Goal: Transaction & Acquisition: Book appointment/travel/reservation

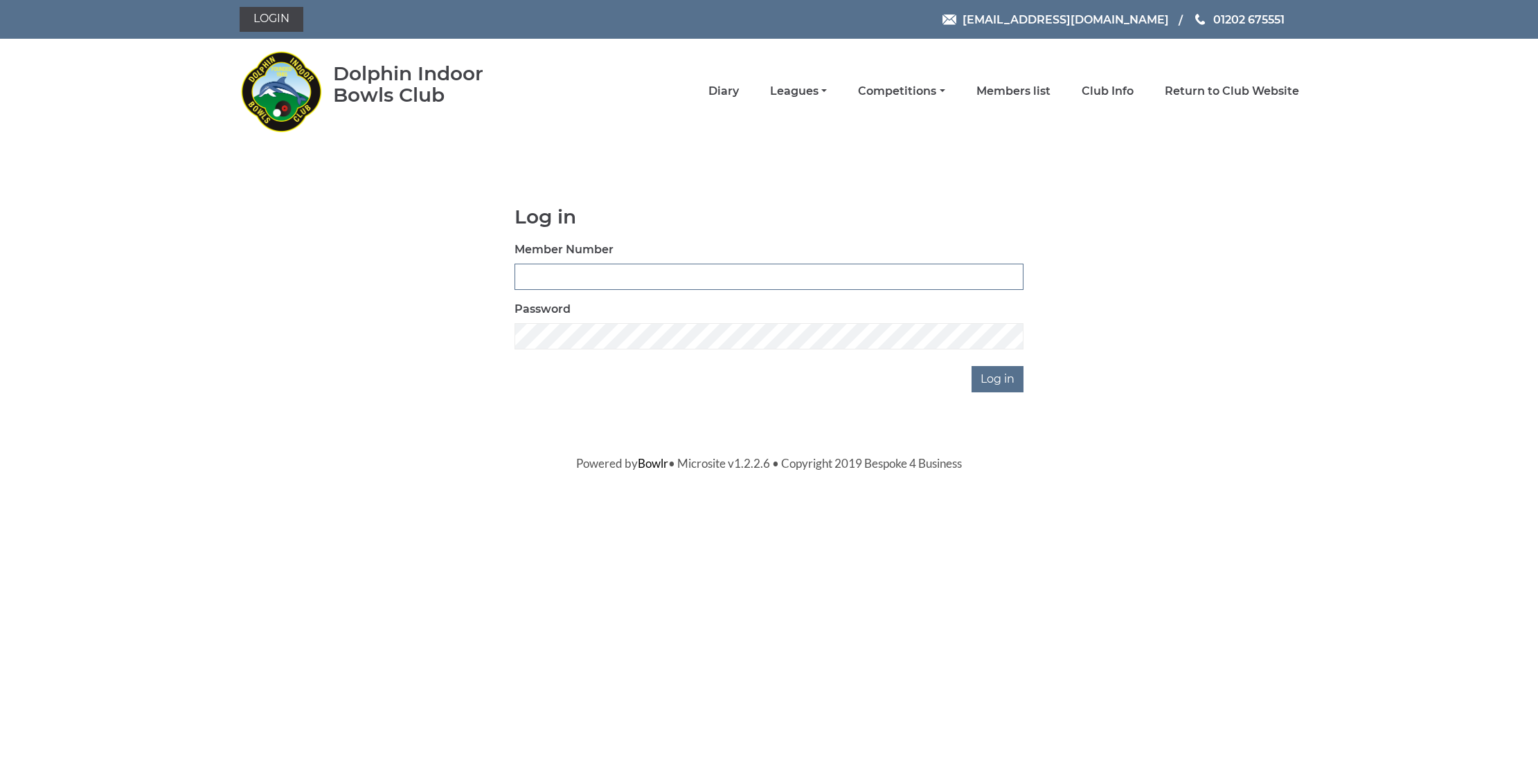
type input "3669"
click at [999, 379] on input "Log in" at bounding box center [998, 379] width 52 height 26
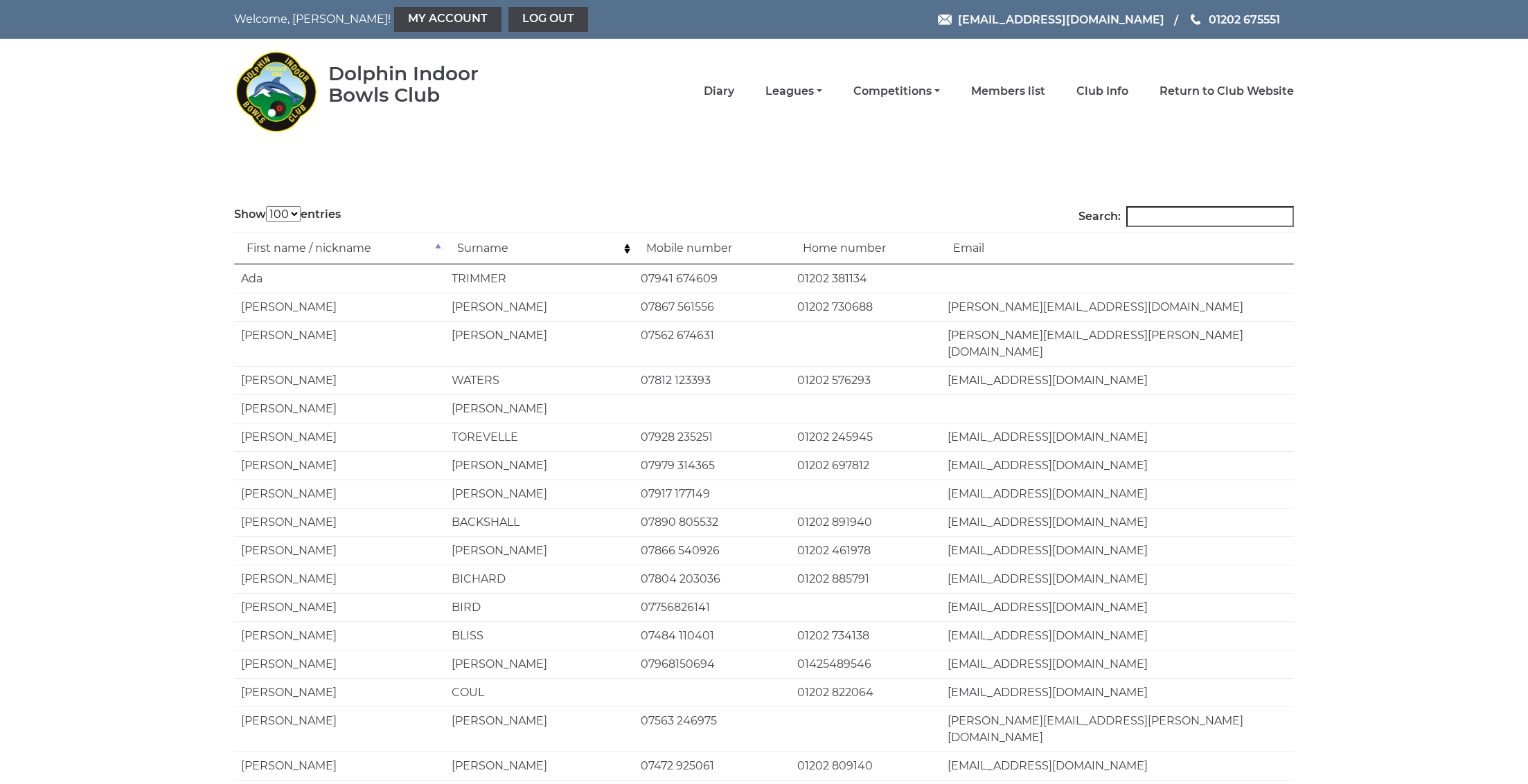
select select "100"
click at [734, 91] on link "Diary" at bounding box center [719, 92] width 31 height 15
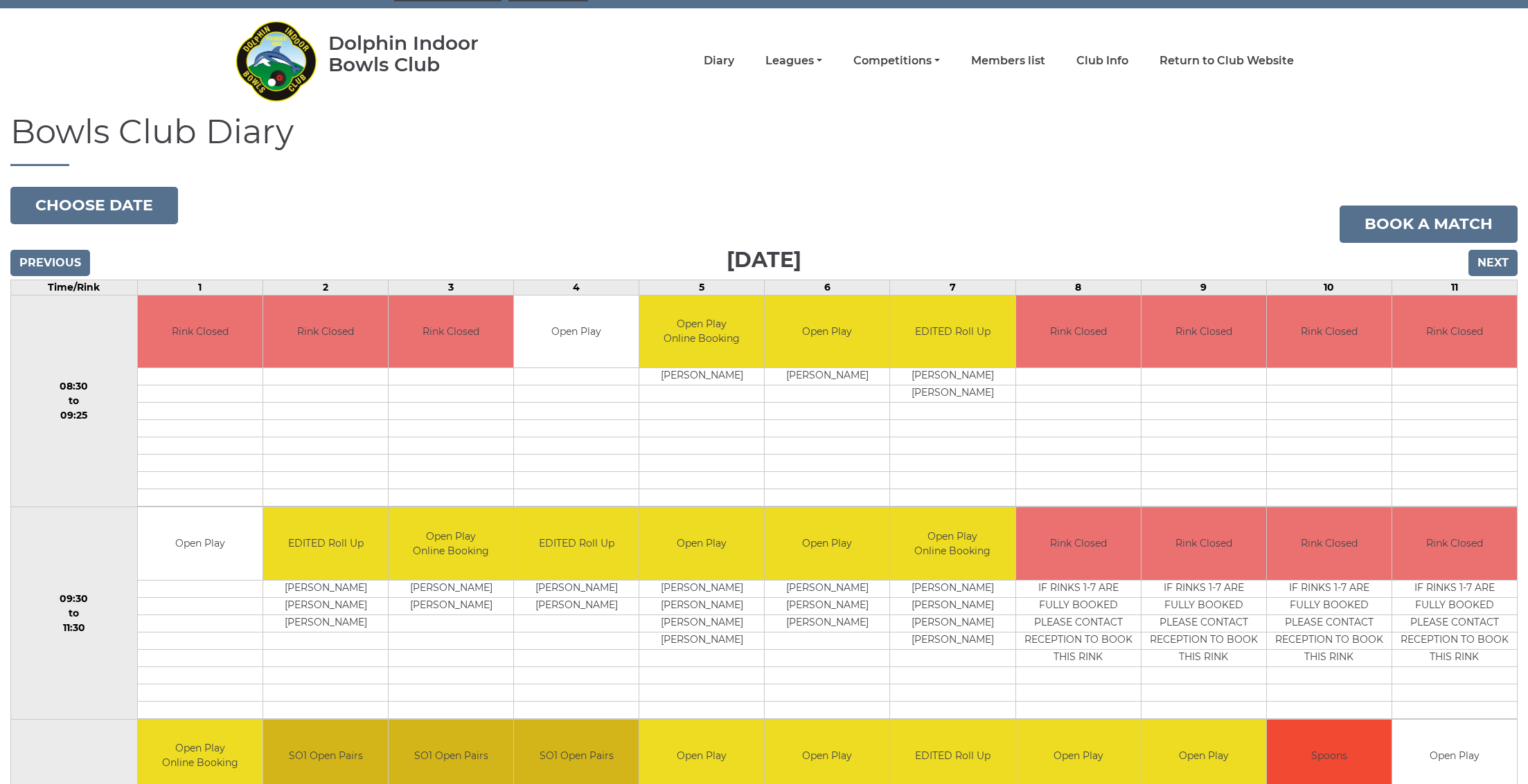
scroll to position [215, 0]
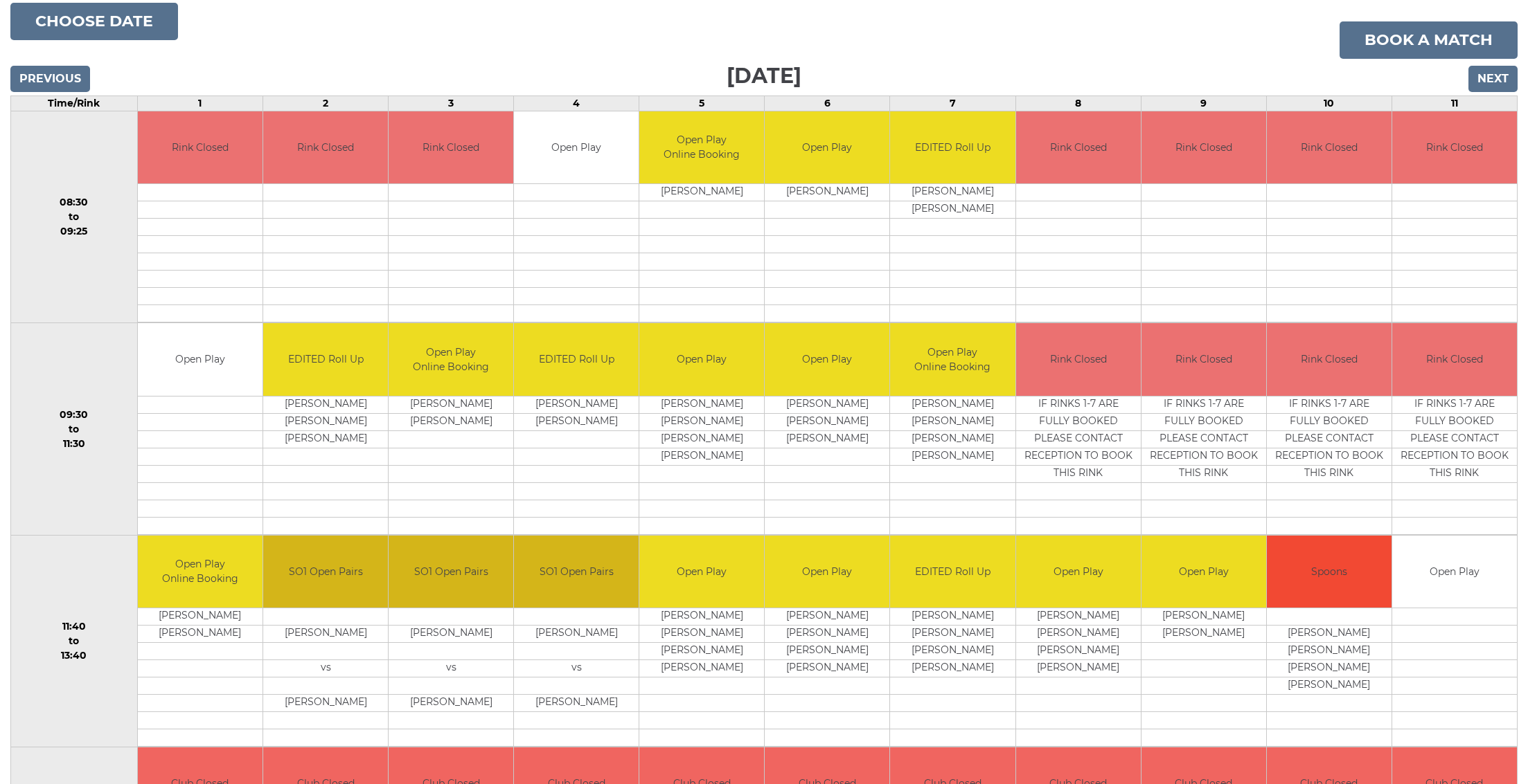
click at [1487, 82] on input "Next" at bounding box center [1492, 79] width 49 height 26
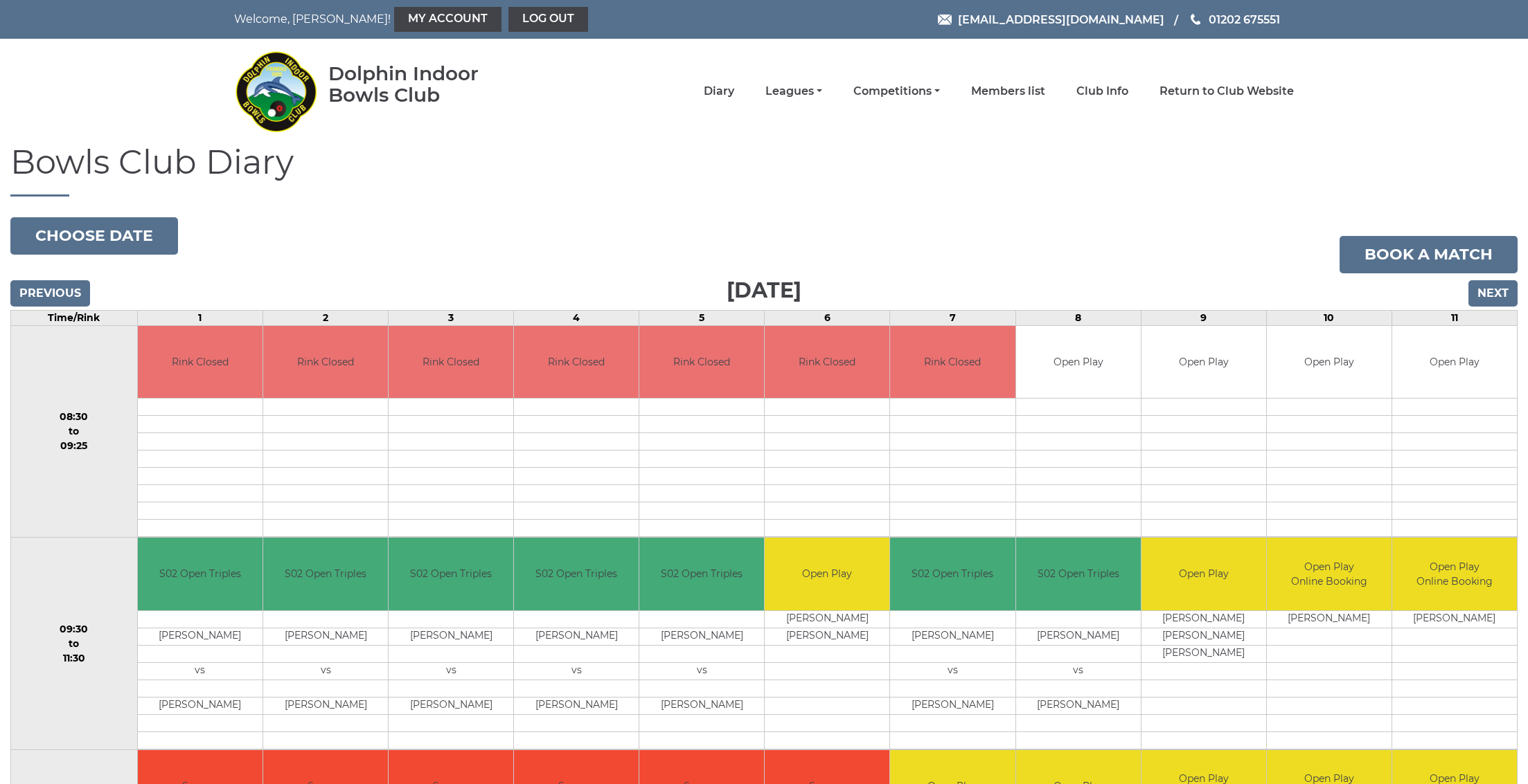
click at [1485, 286] on input "Next" at bounding box center [1492, 293] width 49 height 26
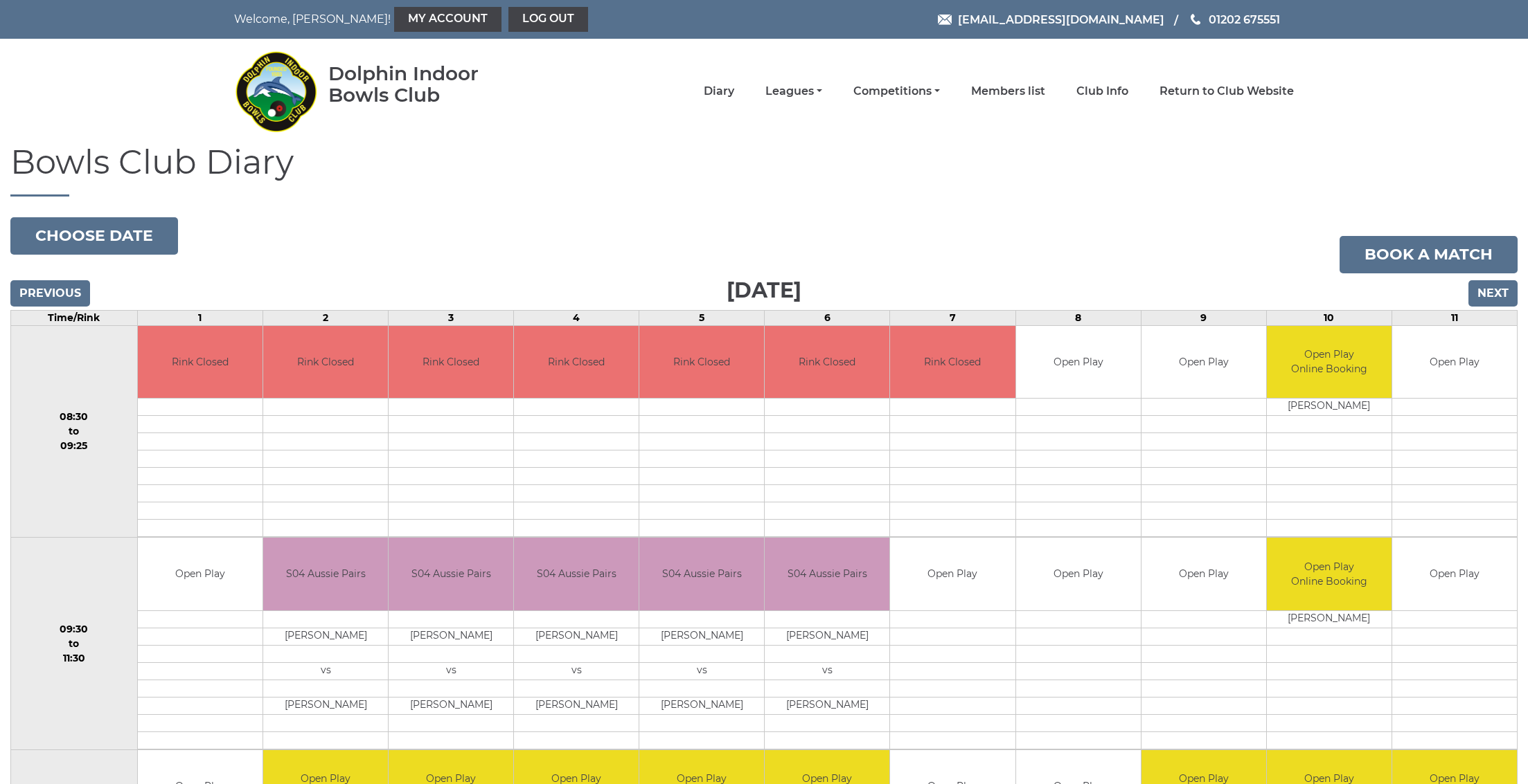
click at [1475, 295] on input "Next" at bounding box center [1492, 293] width 49 height 26
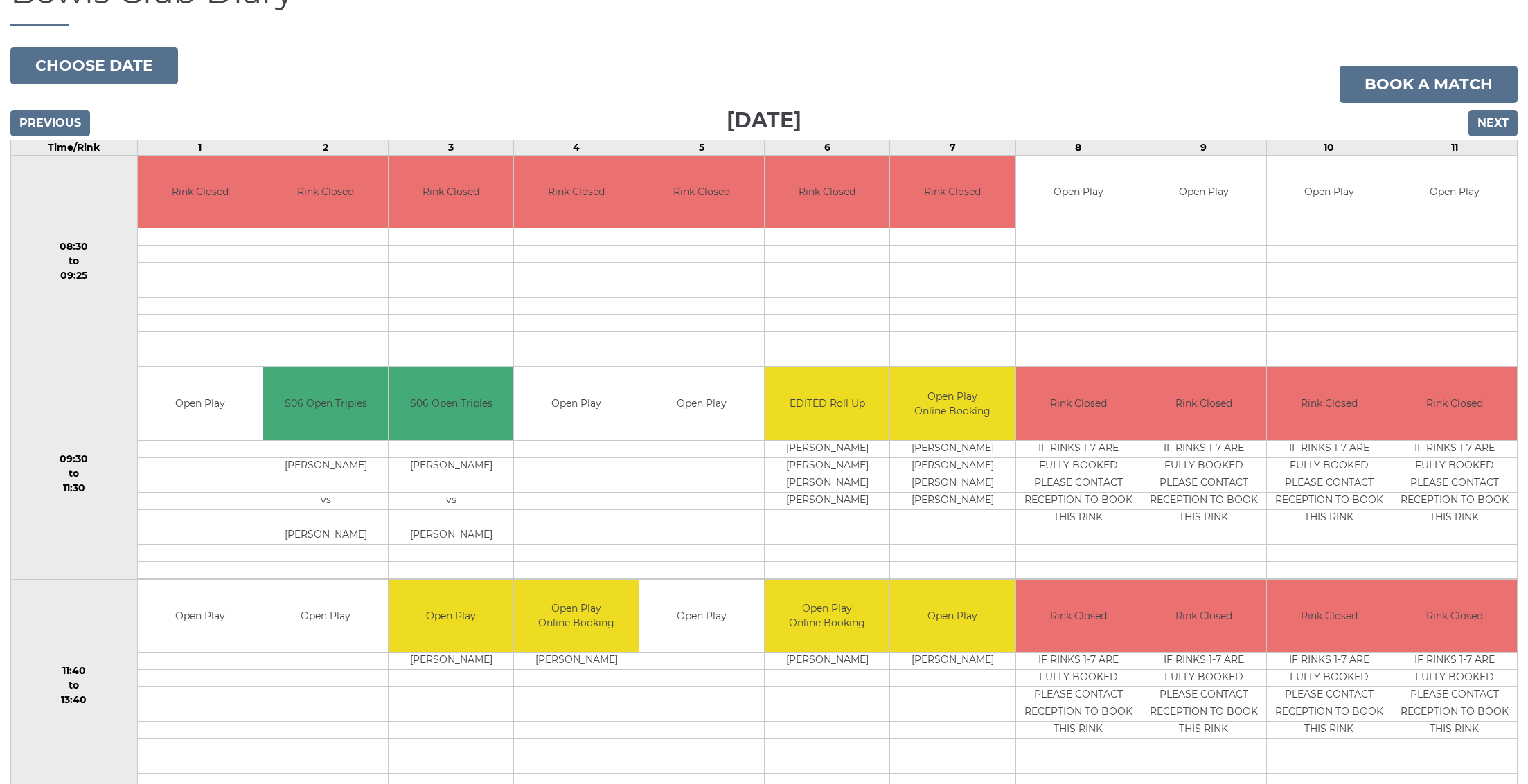
scroll to position [225, 0]
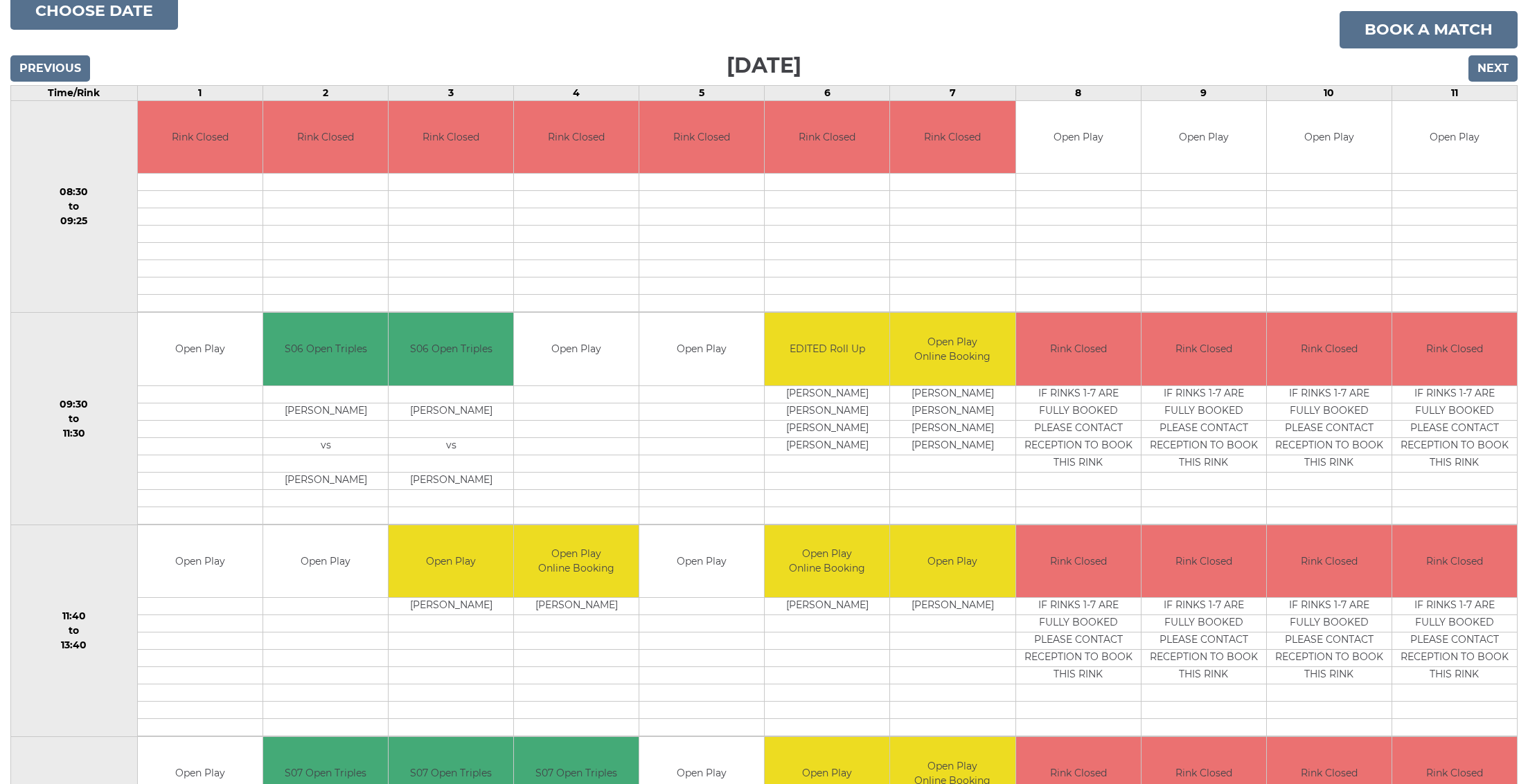
click at [680, 569] on td "Open Play" at bounding box center [702, 562] width 125 height 73
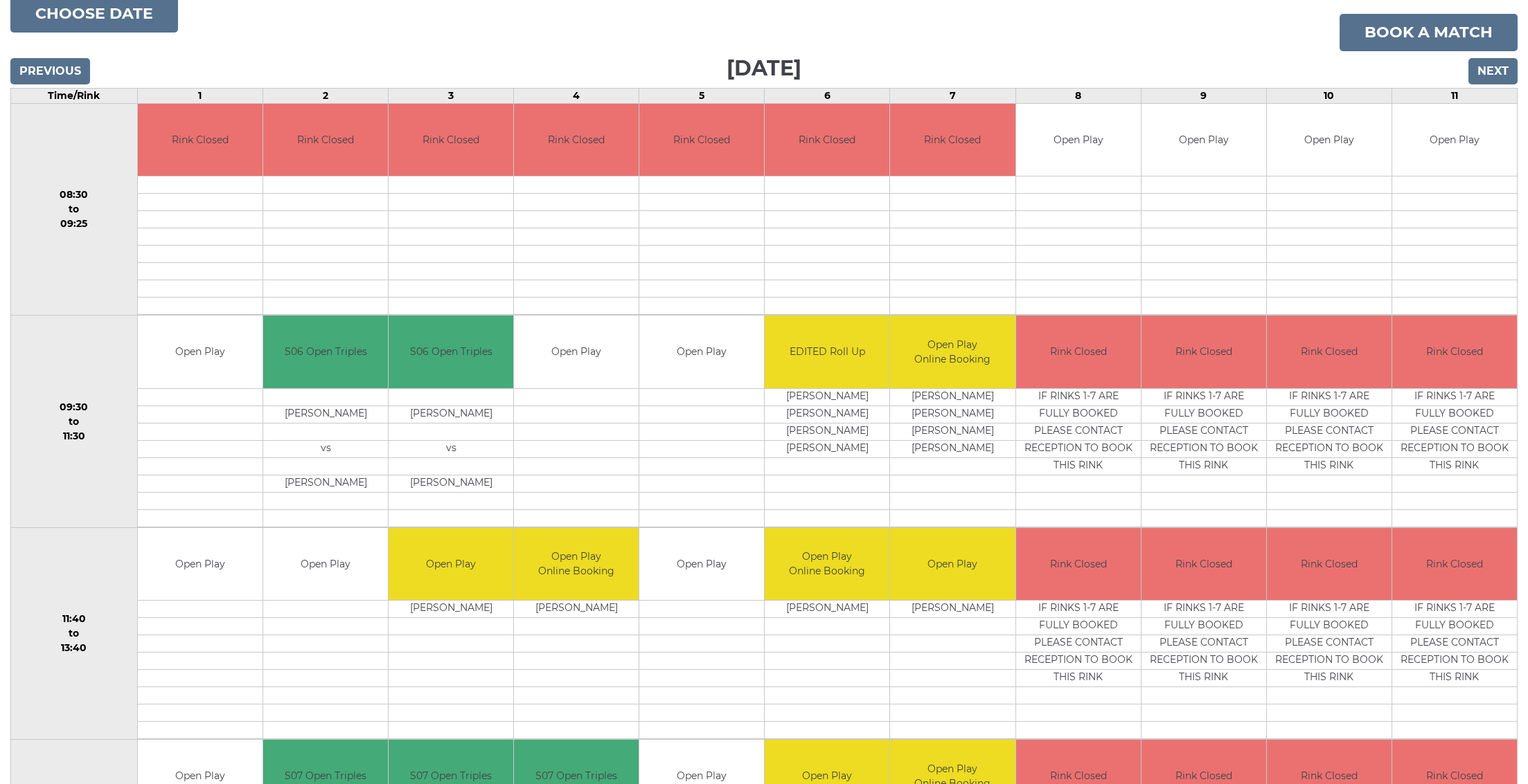
click at [1494, 75] on input "Next" at bounding box center [1492, 71] width 49 height 26
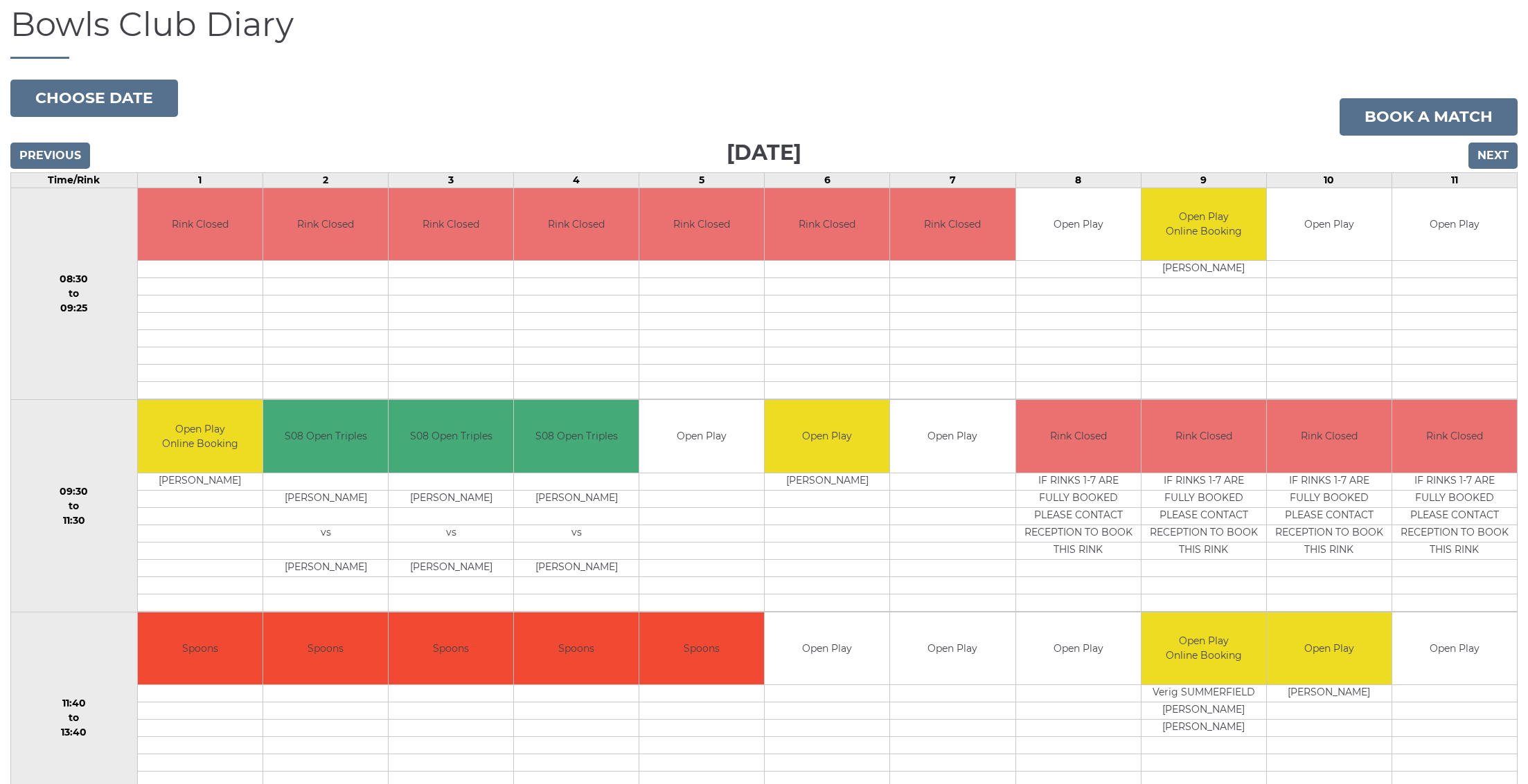
scroll to position [164, 0]
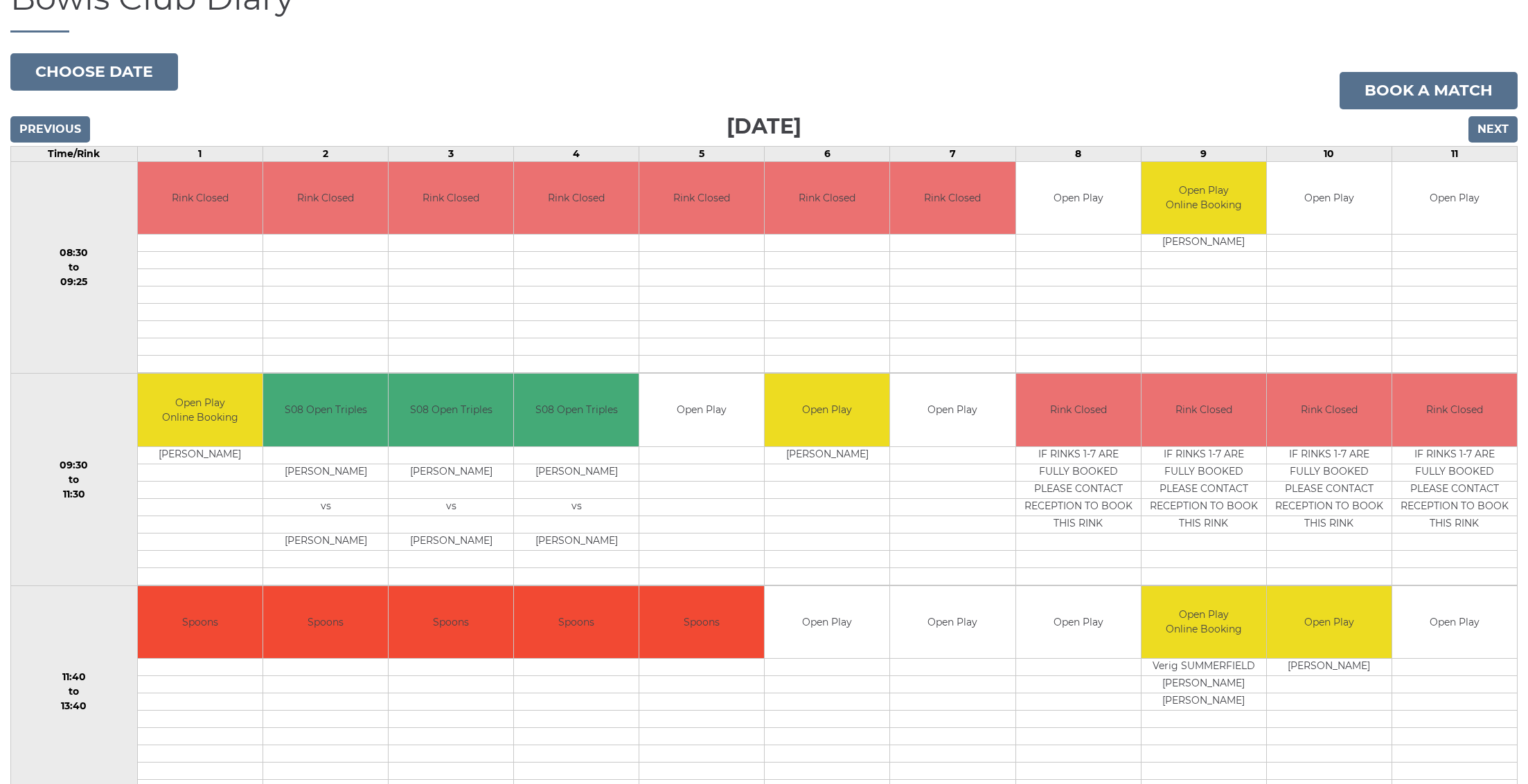
click at [841, 628] on td "Open Play" at bounding box center [827, 623] width 125 height 73
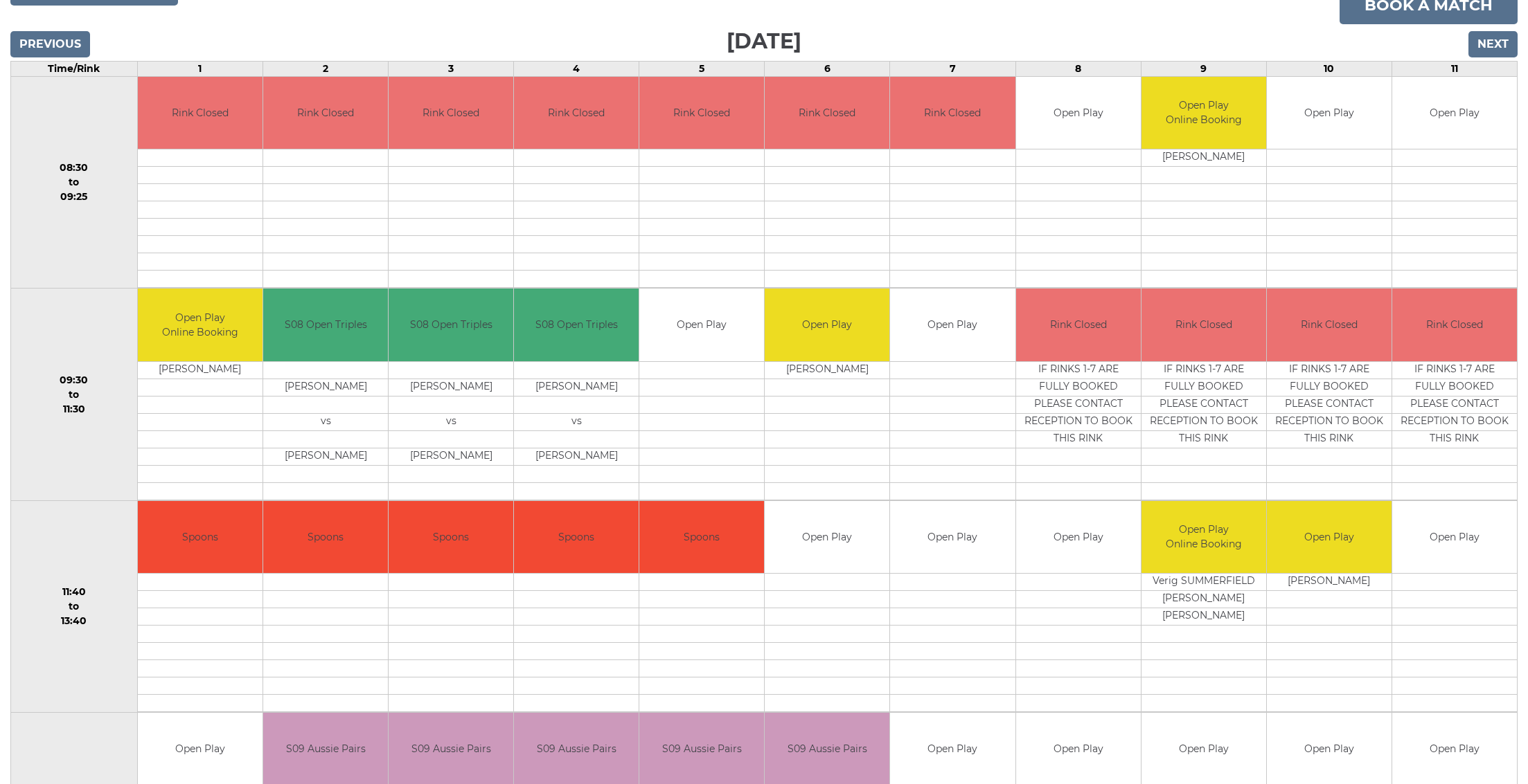
scroll to position [0, 0]
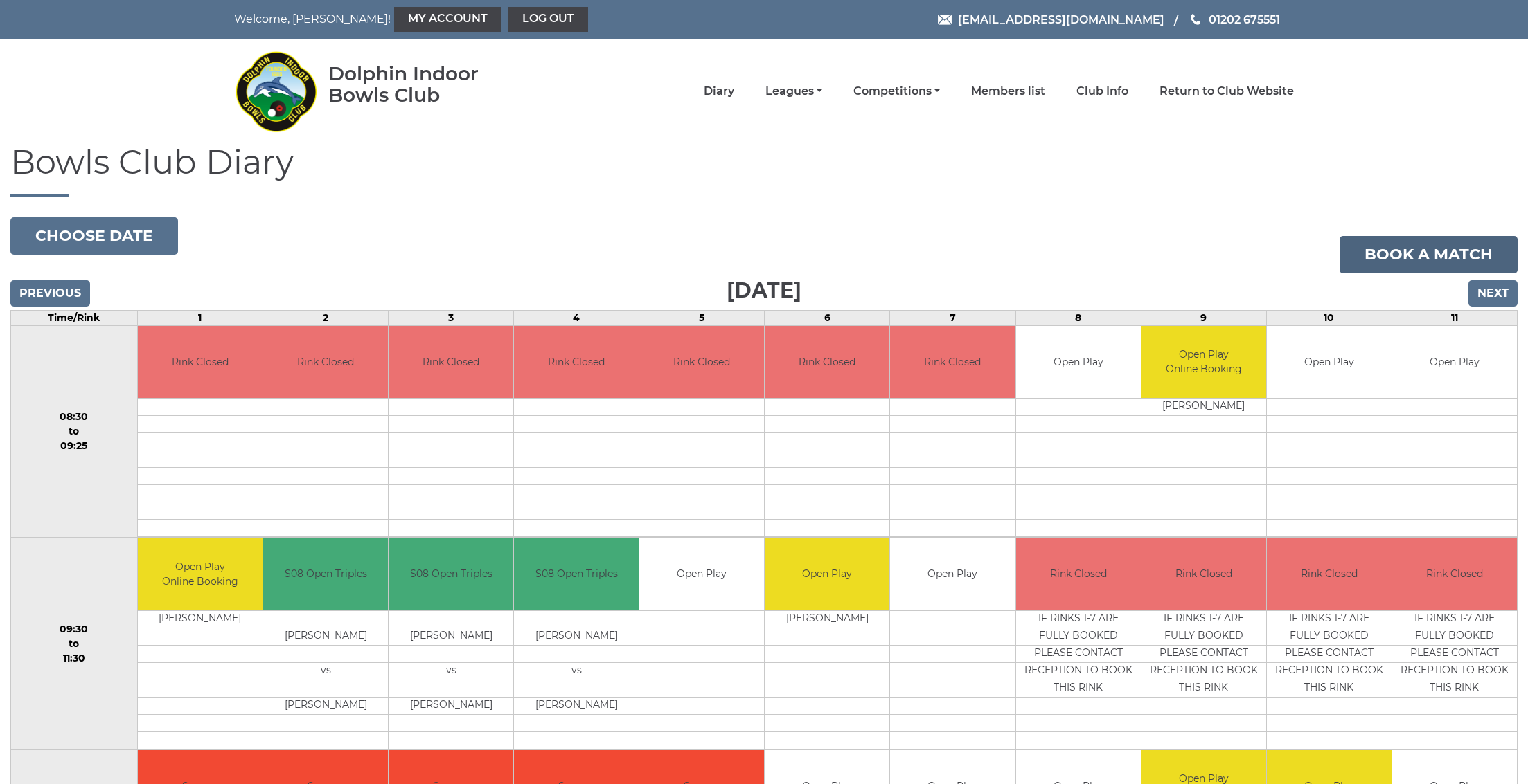
click at [1391, 249] on link "Book a match" at bounding box center [1427, 255] width 178 height 37
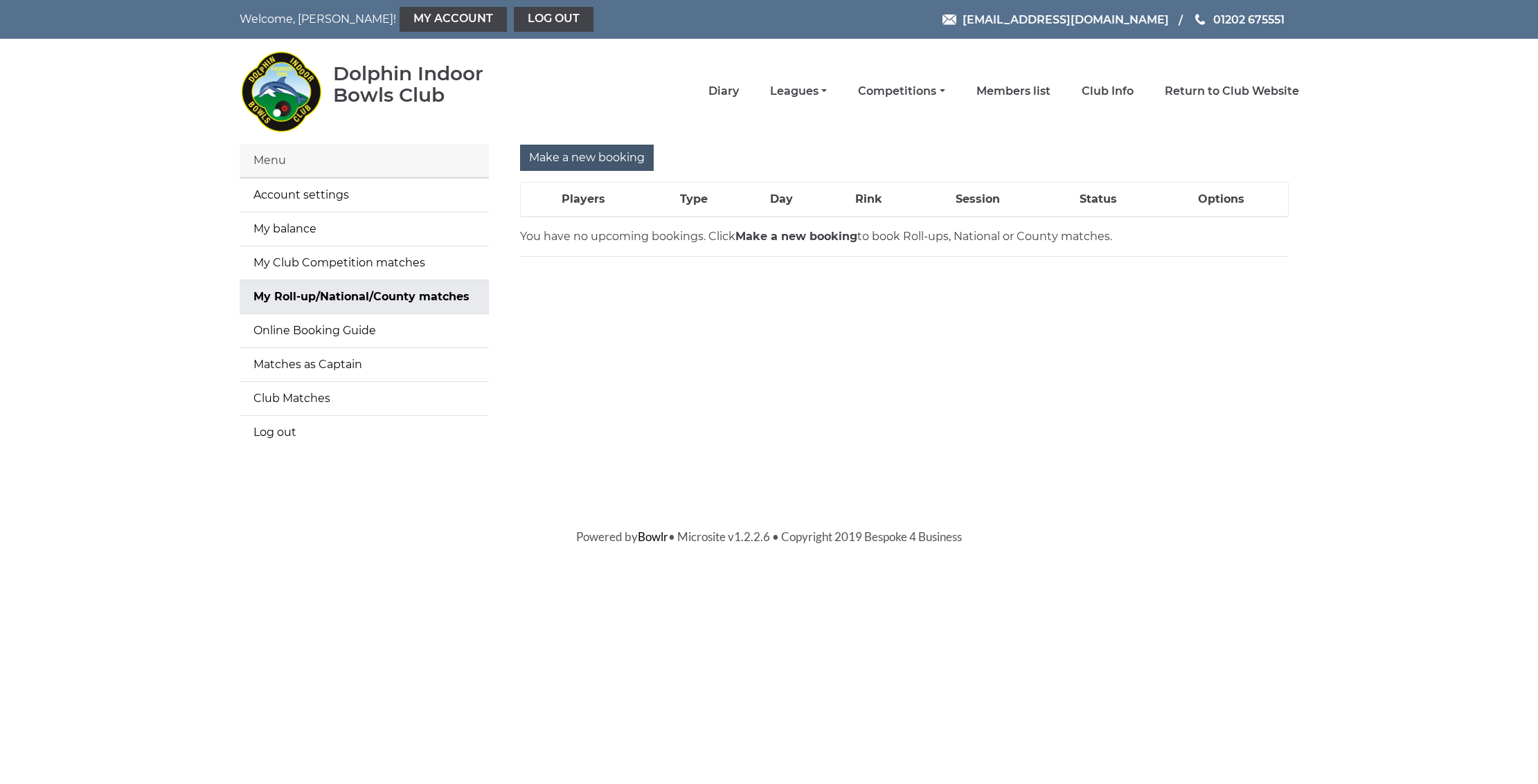
click at [563, 154] on input "Make a new booking" at bounding box center [586, 157] width 134 height 26
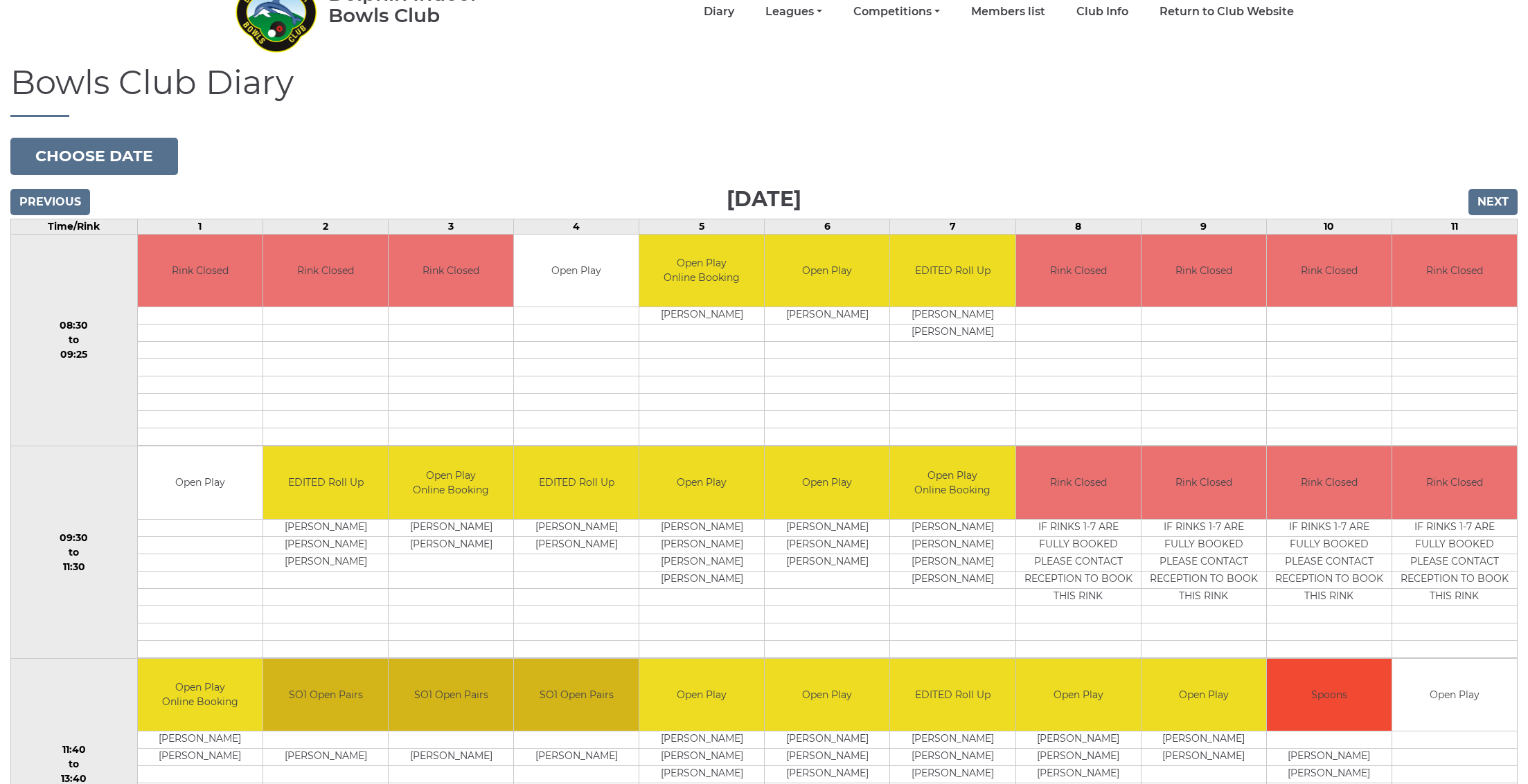
scroll to position [186, 0]
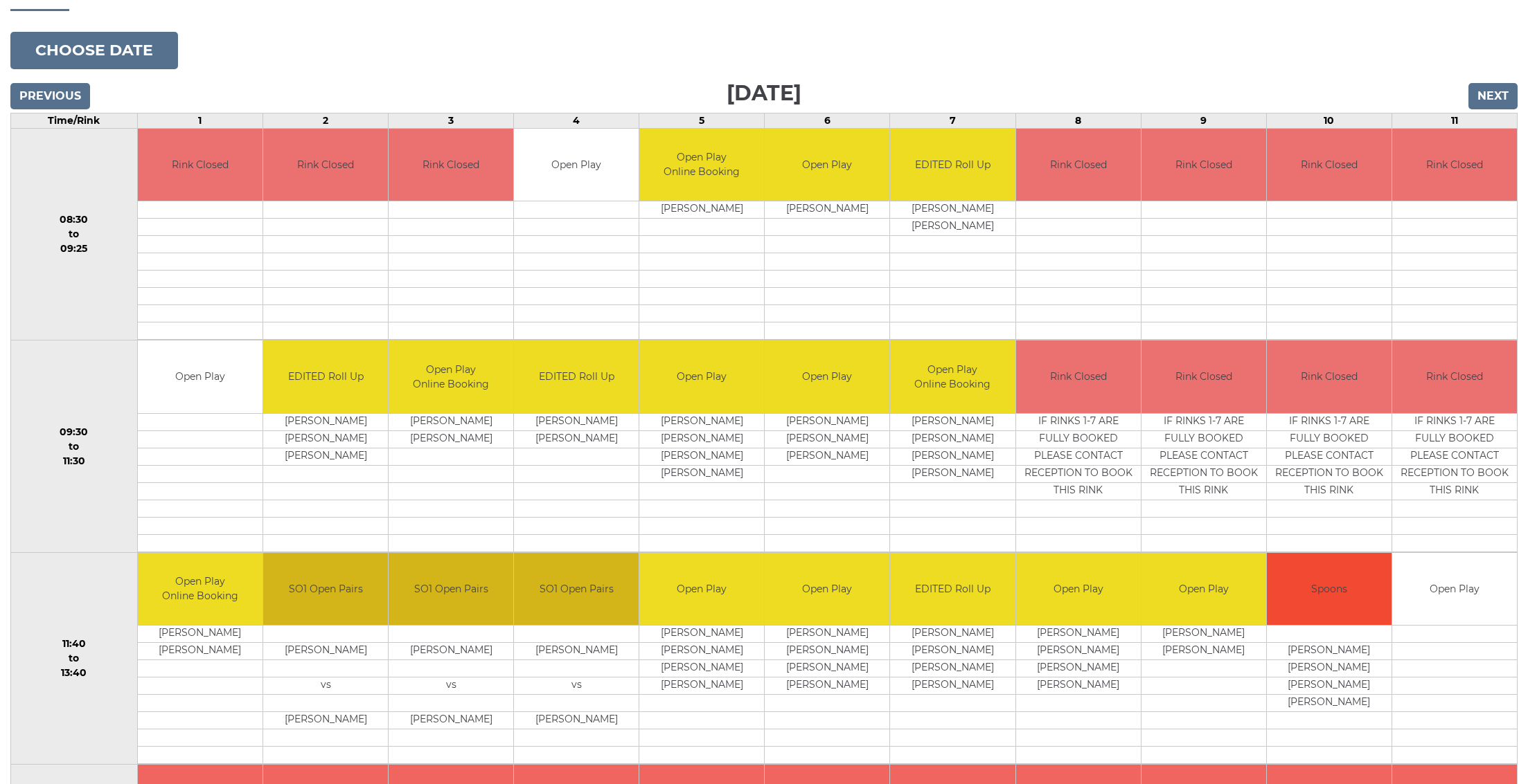
click at [1492, 96] on input "Next" at bounding box center [1492, 96] width 49 height 26
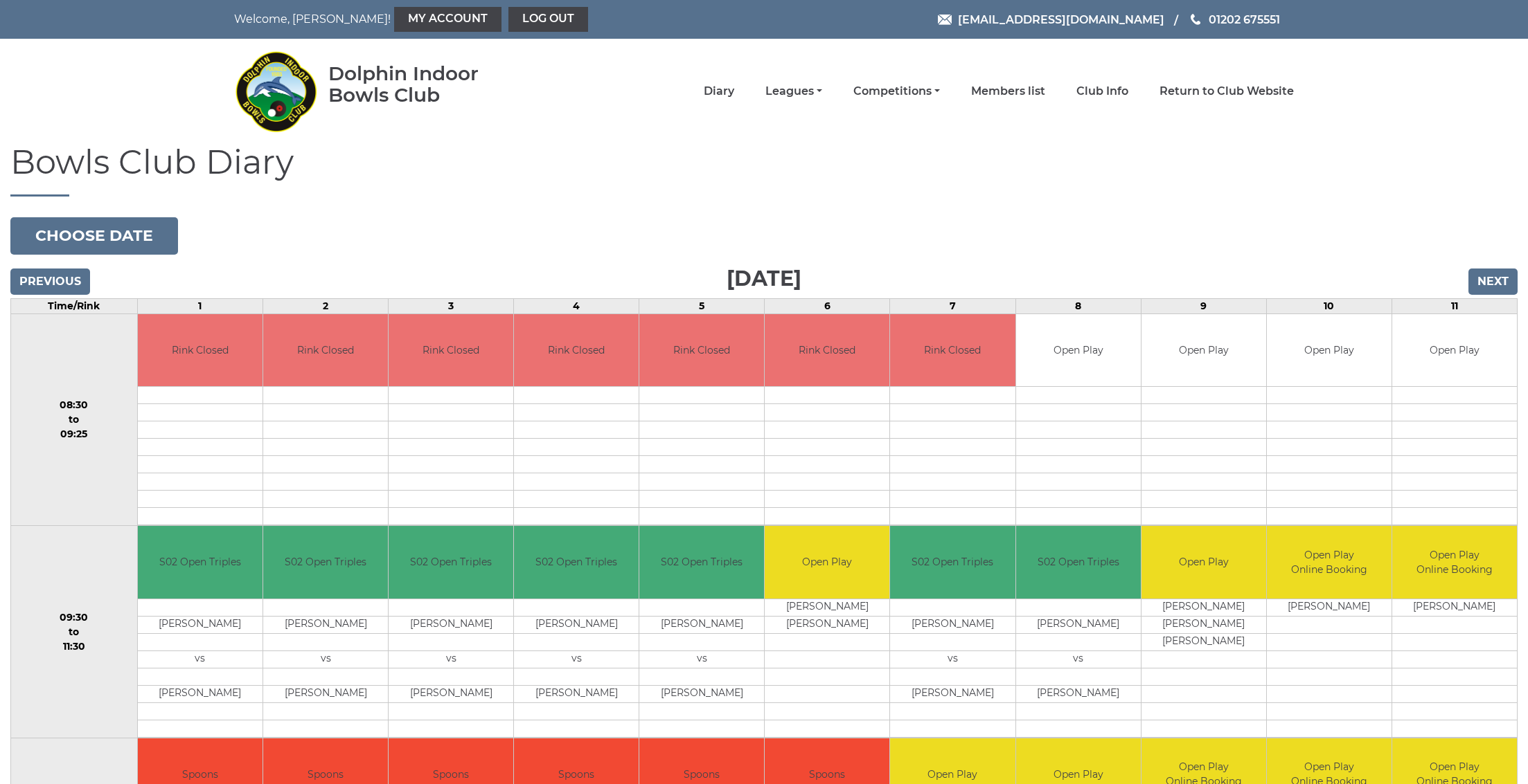
click at [1492, 96] on nav "Dolphin Indoor Bowls Club Diary Leagues Club leagues - Winter 2025/2026 Club le…" at bounding box center [764, 92] width 1528 height 105
click at [1484, 267] on div "Previous Next" at bounding box center [764, 272] width 1507 height 21
click at [1485, 277] on input "Next" at bounding box center [1492, 281] width 49 height 26
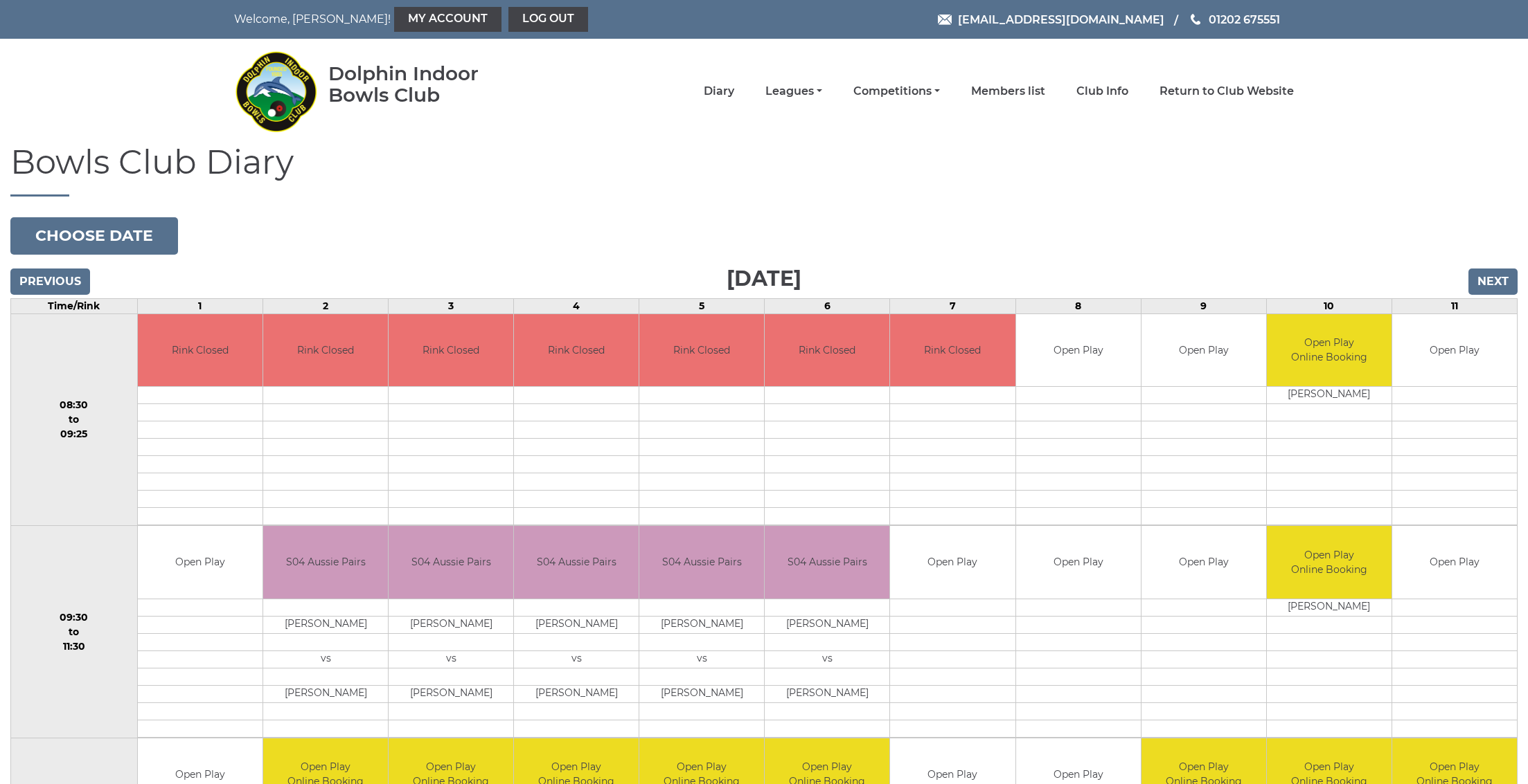
click at [1485, 278] on input "Next" at bounding box center [1492, 281] width 49 height 26
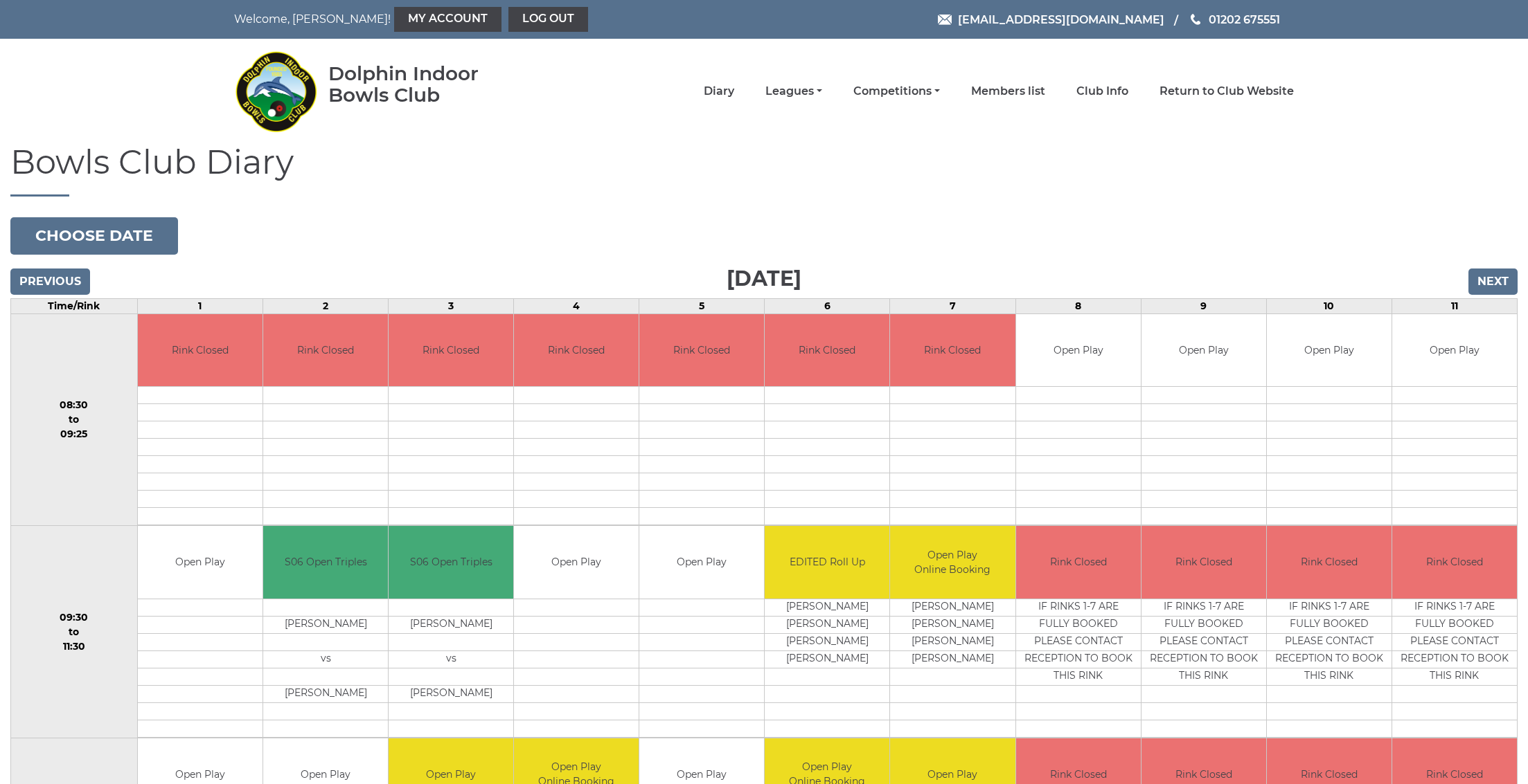
click at [1514, 276] on input "Next" at bounding box center [1492, 281] width 49 height 26
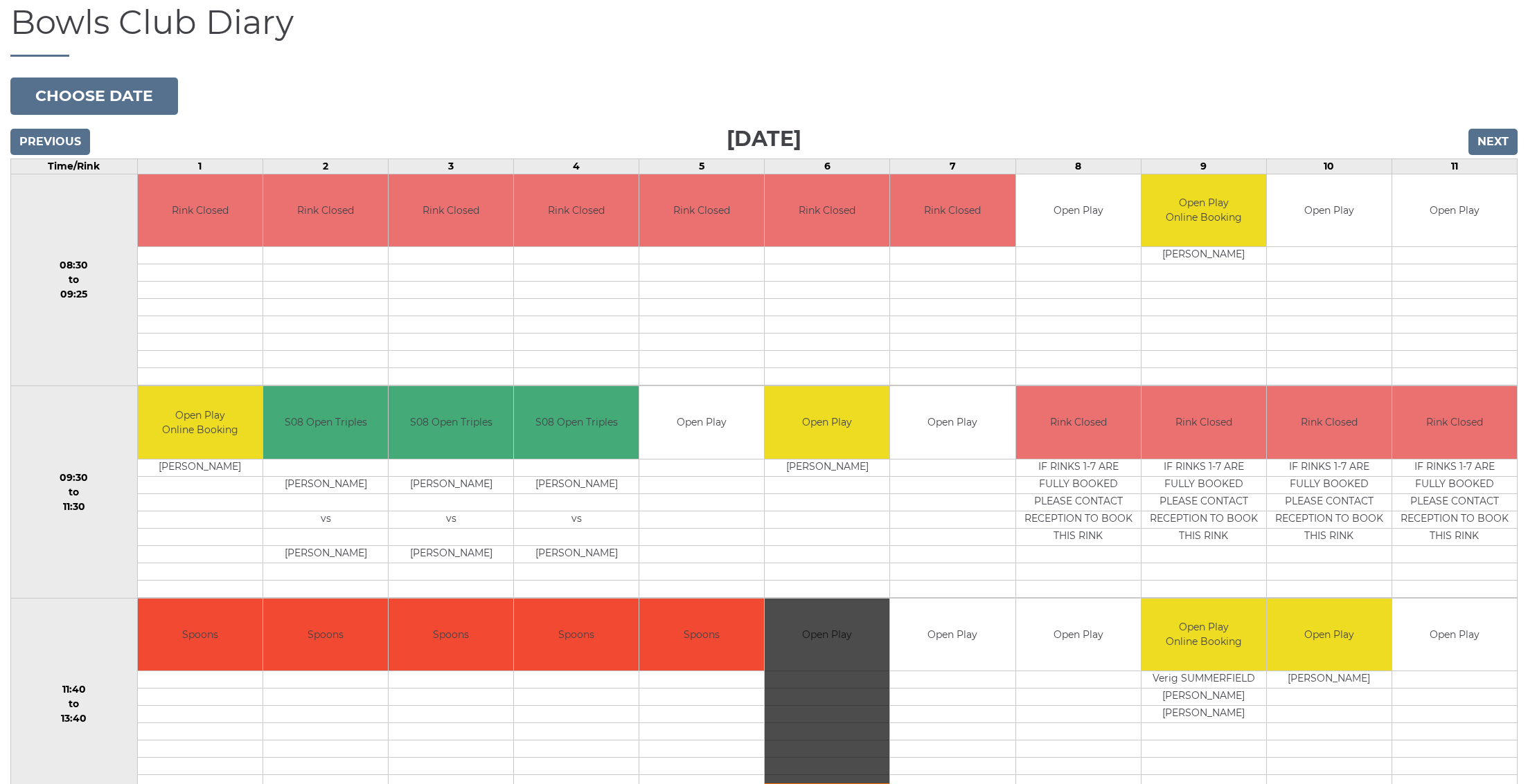
scroll to position [416, 0]
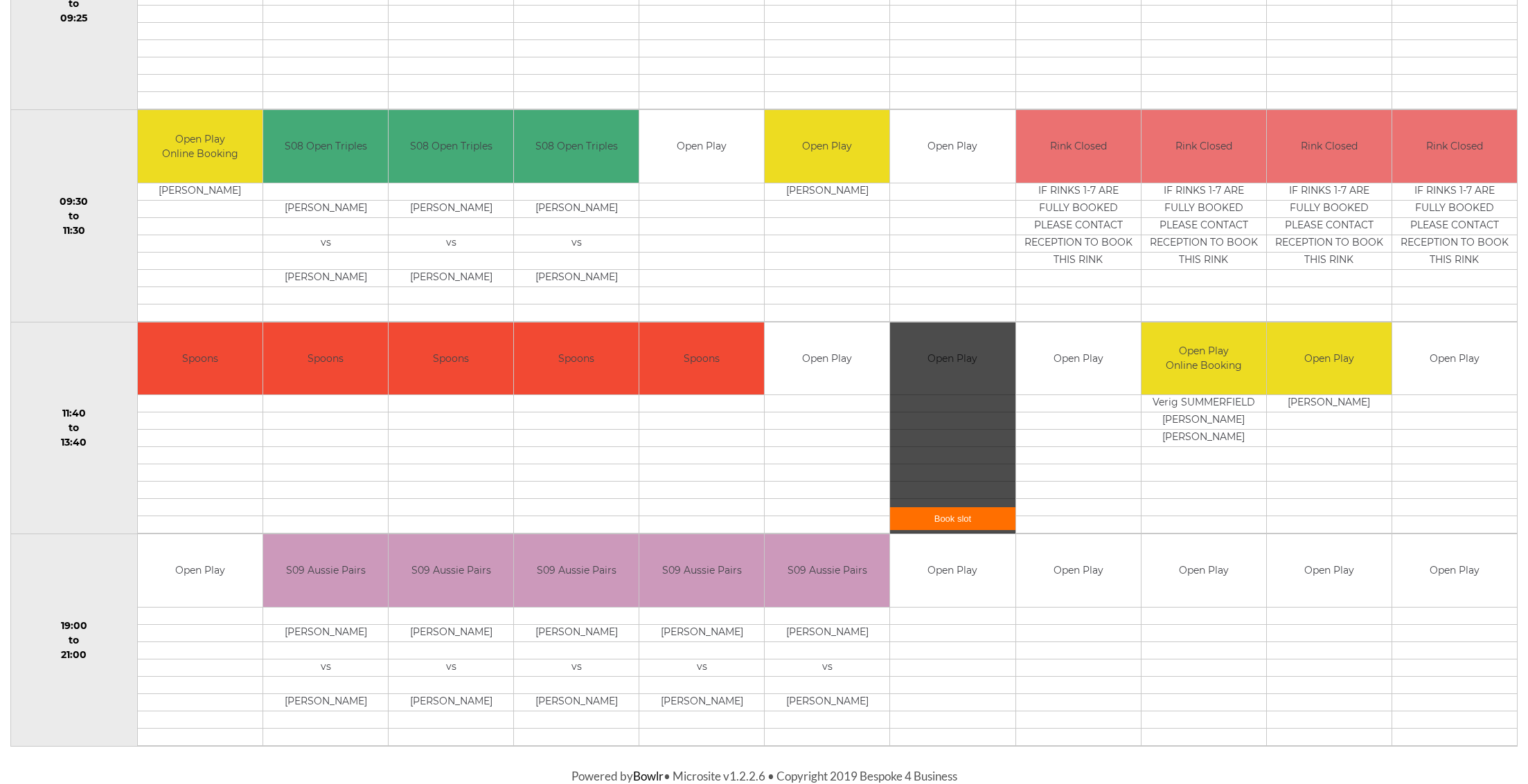
click at [934, 383] on div "Book slot" at bounding box center [952, 428] width 125 height 212
click at [942, 512] on link "Book slot" at bounding box center [952, 519] width 125 height 23
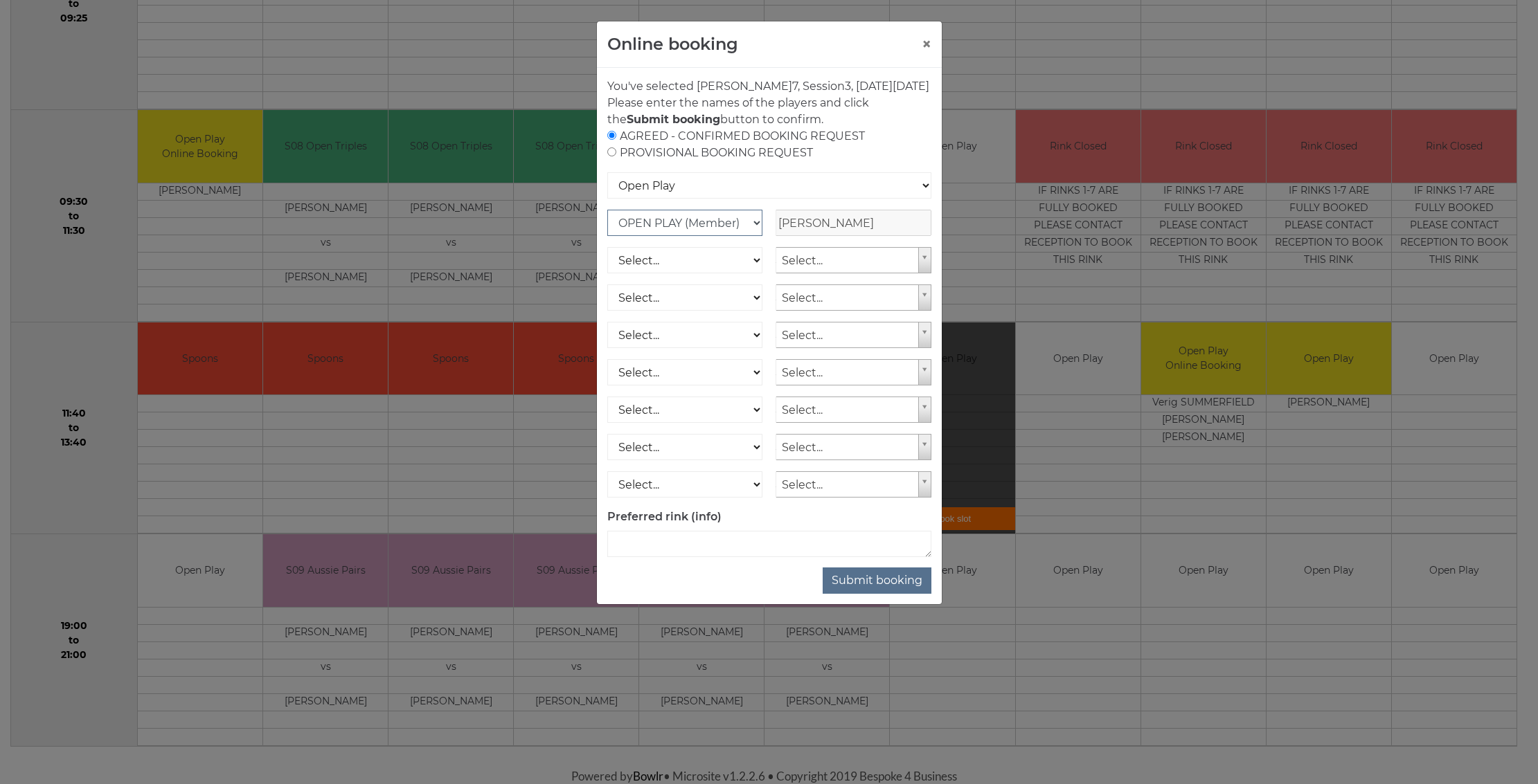
select select "1_16"
drag, startPoint x: 754, startPoint y: 238, endPoint x: 930, endPoint y: 47, distance: 259.7
click at [930, 47] on div "Online booking × You've selected Rink 7 , Session 3 , [DATE][DATE] Please enter…" at bounding box center [769, 313] width 346 height 585
click at [928, 45] on button "×" at bounding box center [926, 44] width 10 height 16
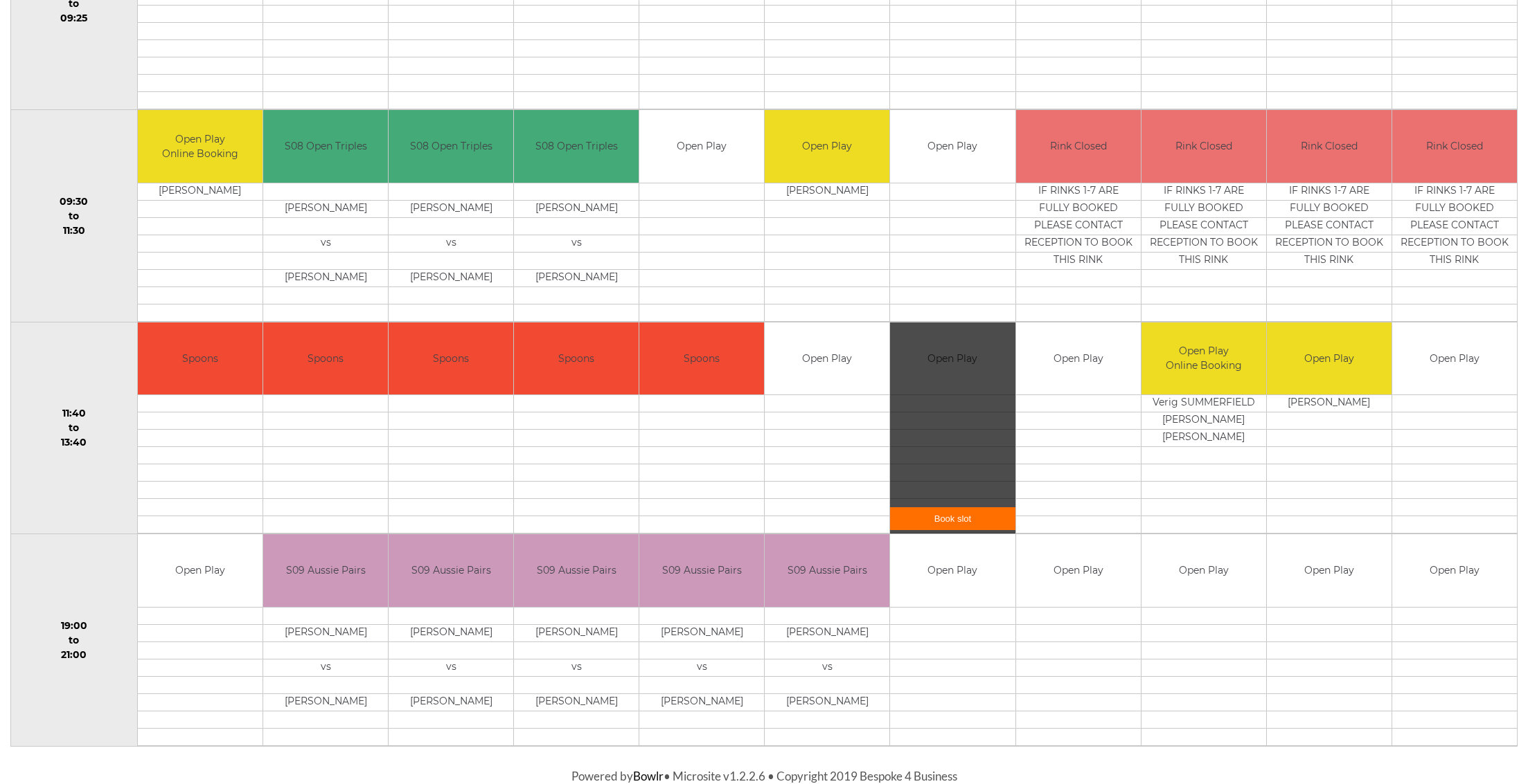
click at [677, 92] on tbody "Rink Closed" at bounding box center [702, 3] width 125 height 211
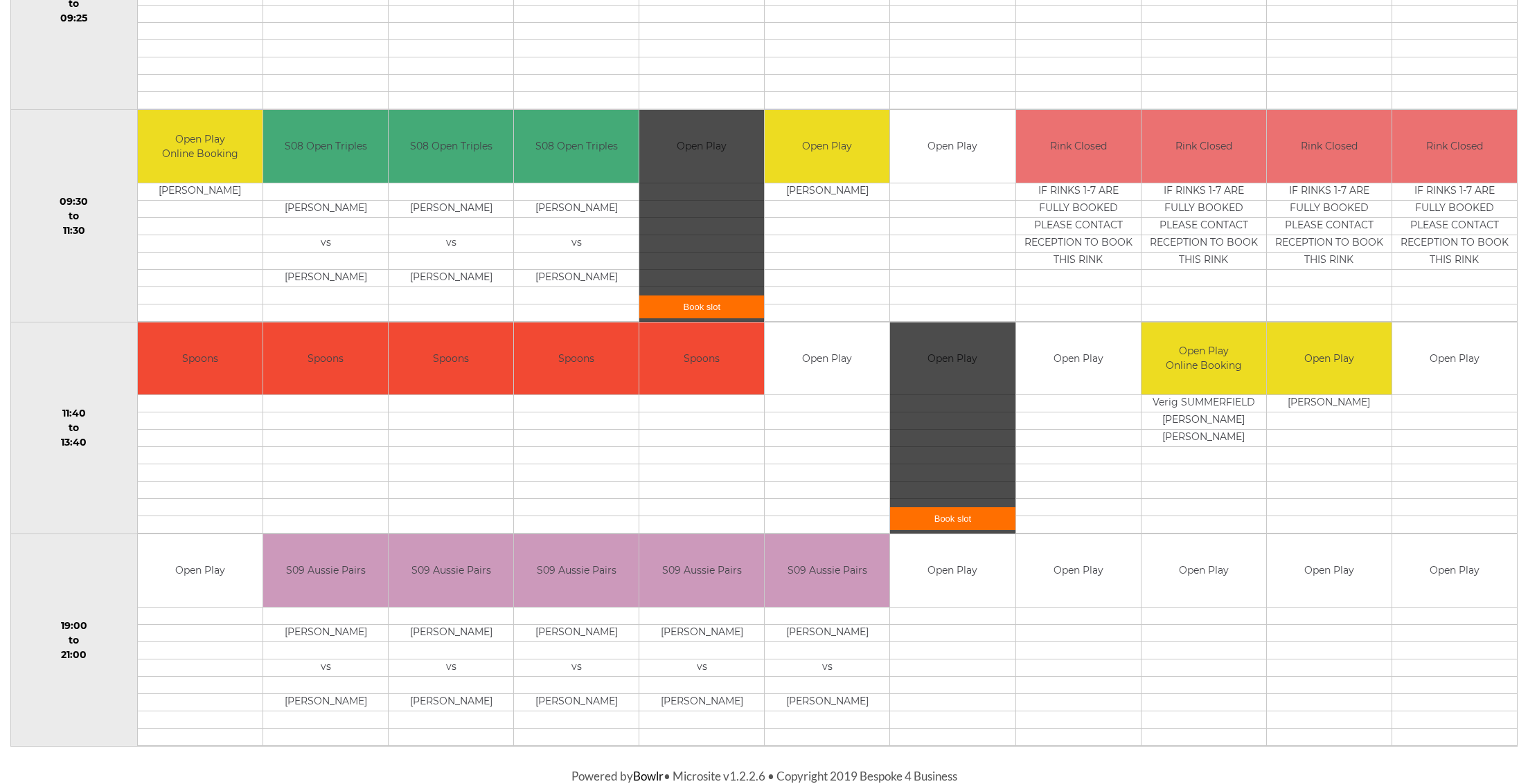
click at [733, 258] on div "Book slot" at bounding box center [702, 216] width 125 height 212
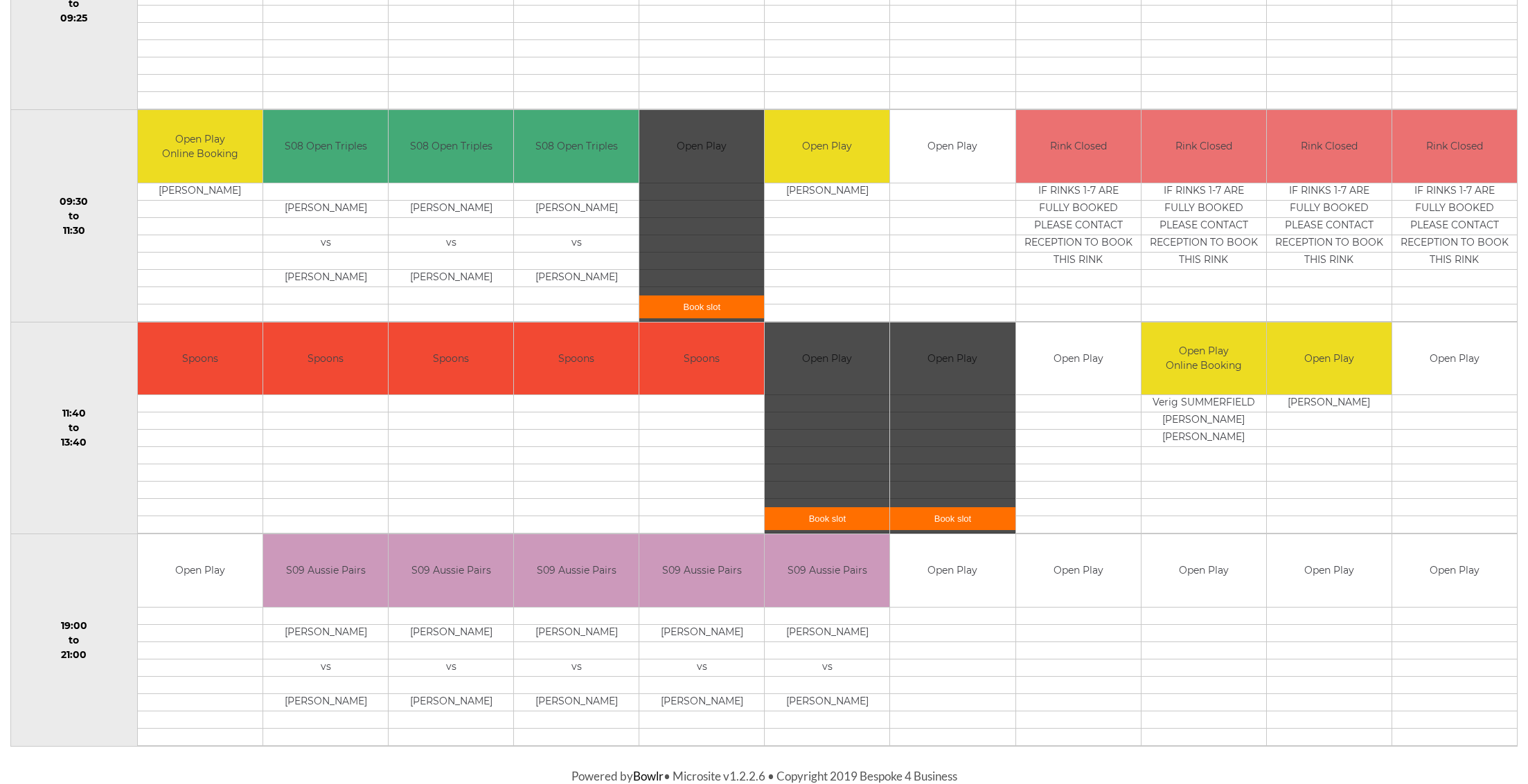
click at [809, 349] on div "Book slot" at bounding box center [827, 428] width 125 height 212
